Goal: Transaction & Acquisition: Subscribe to service/newsletter

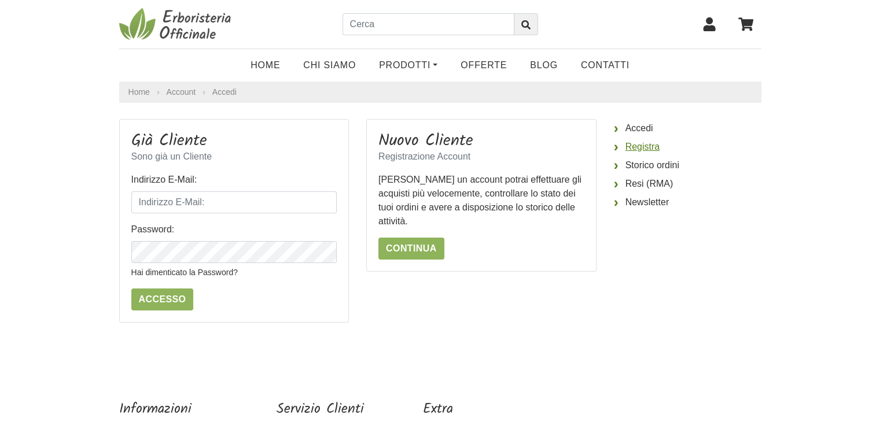
click at [644, 148] on link "Registra" at bounding box center [688, 147] width 148 height 19
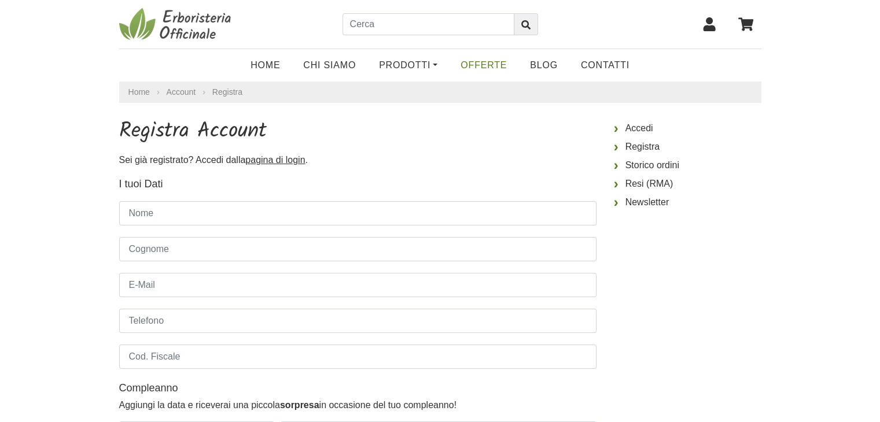
click at [483, 66] on link "OFFERTE" at bounding box center [483, 65] width 69 height 23
